Goal: Task Accomplishment & Management: Manage account settings

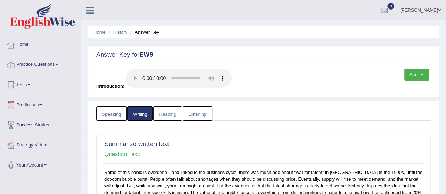
click at [426, 8] on link "Daksh" at bounding box center [420, 9] width 51 height 18
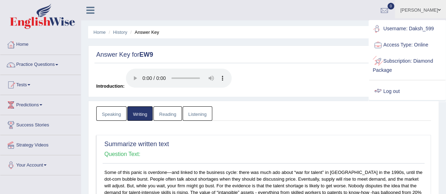
click at [387, 90] on link "Log out" at bounding box center [407, 92] width 76 height 16
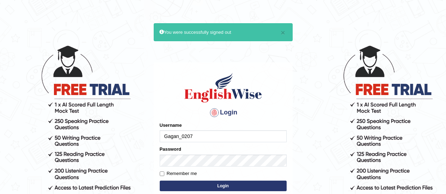
click at [161, 173] on input "Remember me" at bounding box center [162, 174] width 5 height 5
checkbox input "true"
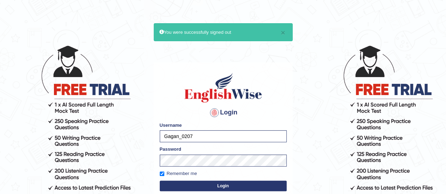
click at [215, 183] on button "Login" at bounding box center [223, 186] width 127 height 11
